Goal: Task Accomplishment & Management: Use online tool/utility

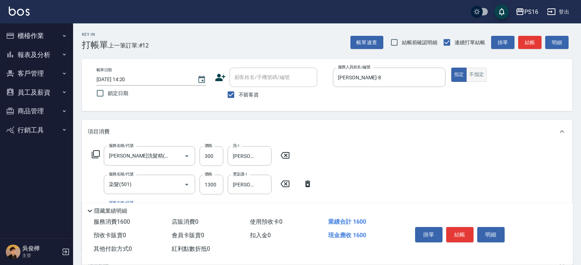
click at [475, 79] on button "不指定" at bounding box center [476, 75] width 20 height 14
type button "false"
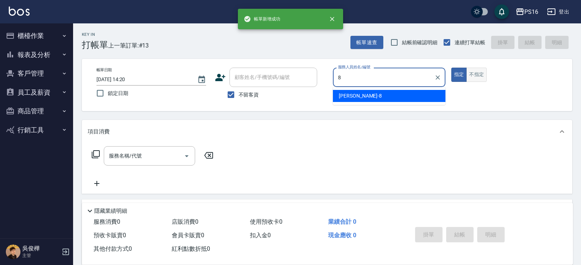
type input "[PERSON_NAME]-8"
type button "true"
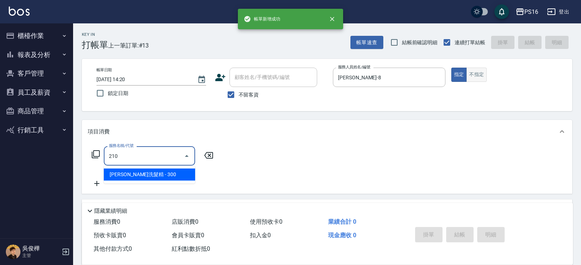
type input "[PERSON_NAME]洗髮精(210)"
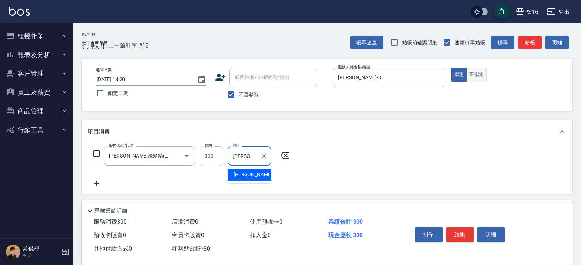
type input "[PERSON_NAME]-24"
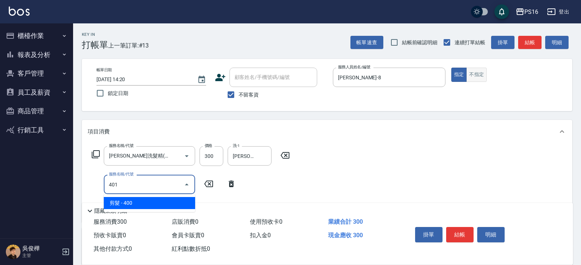
type input "剪髮(401)"
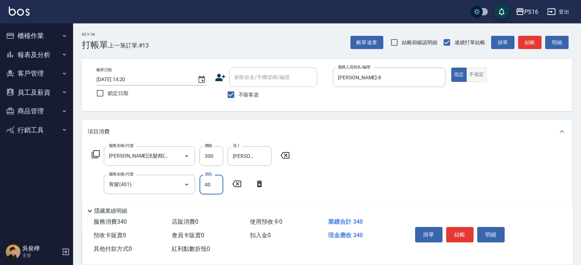
type input "400"
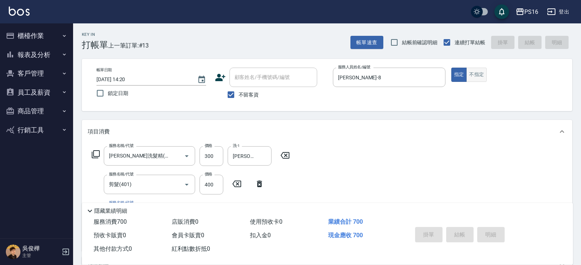
type input "[DATE] 14:21"
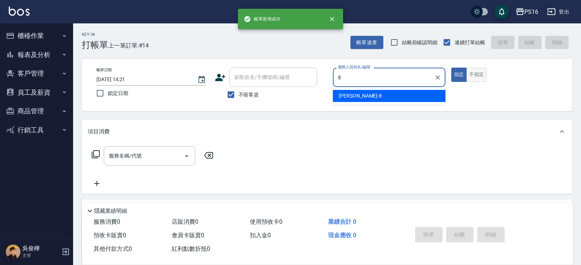
type input "[PERSON_NAME]-8"
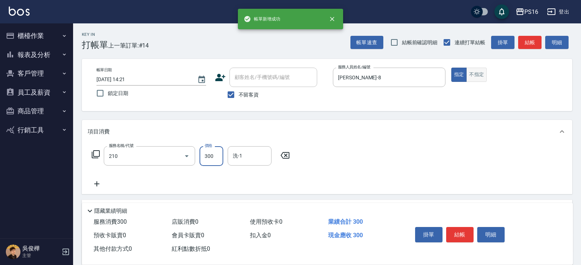
type input "[PERSON_NAME]洗髮精(210)"
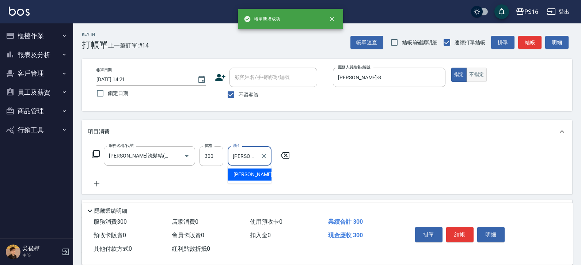
type input "[PERSON_NAME]-24"
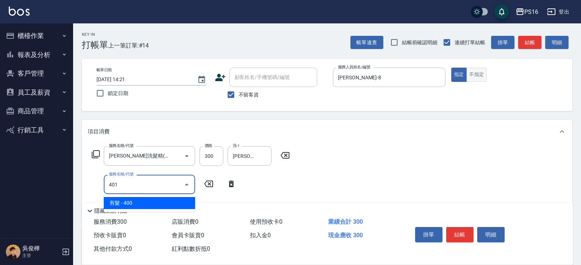
type input "剪髮(401)"
